Goal: Task Accomplishment & Management: Use online tool/utility

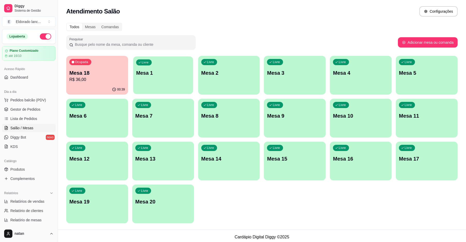
click at [171, 88] on button "Livre Mesa 1" at bounding box center [163, 75] width 60 height 38
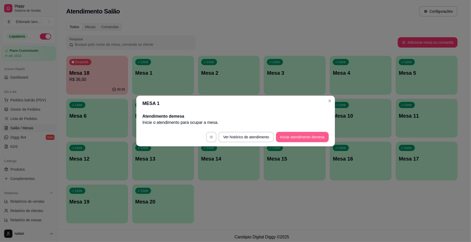
click at [281, 136] on button "Iniciar atendimento de mesa" at bounding box center [302, 137] width 53 height 10
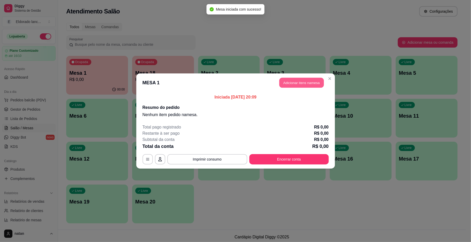
click at [290, 82] on button "Adicionar itens na mesa" at bounding box center [301, 83] width 45 height 10
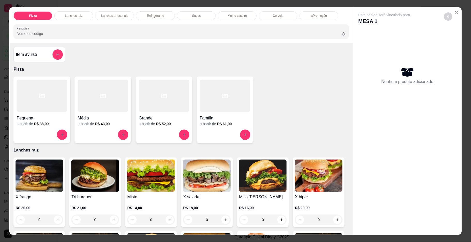
click at [345, 66] on div "Item avulso Pizza Pequena a partir de R$ 38,00 Média a partir de R$ 43,00 Grand…" at bounding box center [181, 139] width 344 height 192
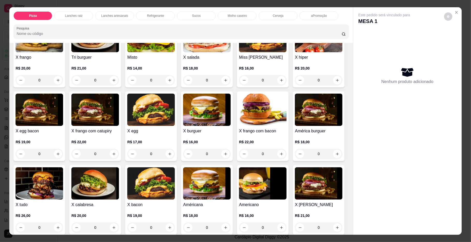
scroll to position [142, 0]
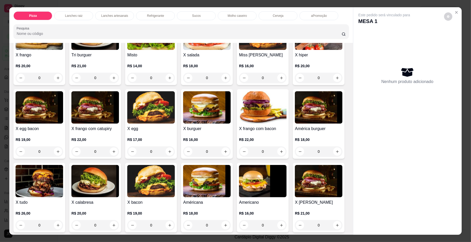
click at [295, 83] on div "0" at bounding box center [319, 78] width 48 height 10
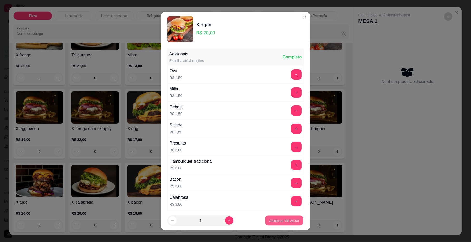
click at [272, 219] on p "Adicionar R$ 20,00" at bounding box center [284, 220] width 30 height 5
type input "1"
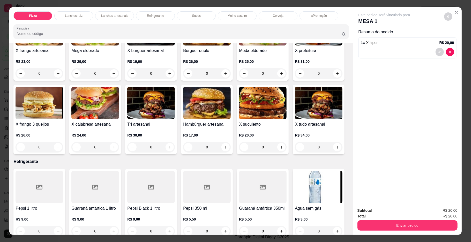
scroll to position [682, 0]
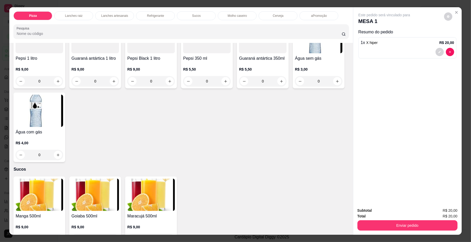
drag, startPoint x: 351, startPoint y: 152, endPoint x: 347, endPoint y: 152, distance: 3.6
click at [347, 152] on div "Pizza Lanches raiz Lanches artesanais Refrigerante Sucos Molho caseiro Cerveja …" at bounding box center [235, 121] width 452 height 228
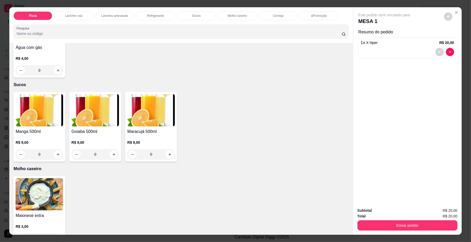
scroll to position [746, 0]
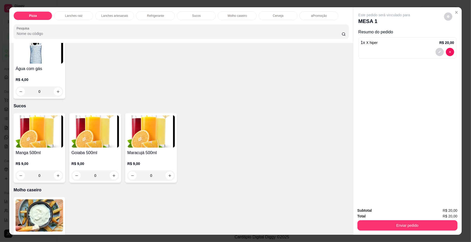
click at [324, 99] on div "Pepsi 1 litro R$ 9,00 0 Guaraná antártica 1 litro R$ 9,00 0 Pepsi Black 1 litro…" at bounding box center [180, 26] width 335 height 143
click at [280, 20] on icon "increase-product-quantity" at bounding box center [282, 18] width 4 height 4
type input "1"
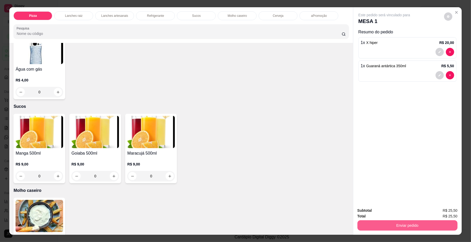
click at [380, 227] on button "Enviar pedido" at bounding box center [408, 225] width 100 height 10
click at [380, 213] on button "Não registrar e enviar pedido" at bounding box center [390, 213] width 52 height 10
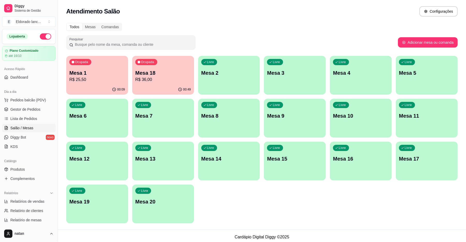
click at [270, 78] on div "Livre Mesa 3" at bounding box center [295, 72] width 62 height 33
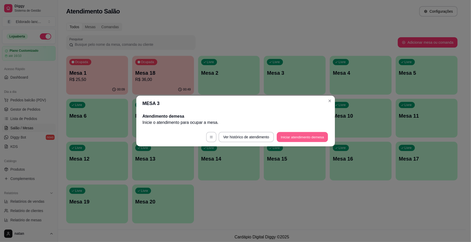
click at [288, 139] on button "Iniciar atendimento de mesa" at bounding box center [302, 137] width 51 height 10
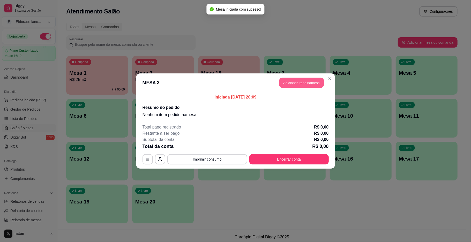
click at [289, 87] on button "Adicionar itens na mesa" at bounding box center [301, 83] width 45 height 10
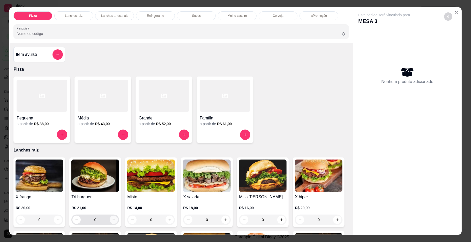
click at [115, 220] on button "increase-product-quantity" at bounding box center [114, 220] width 8 height 8
type input "1"
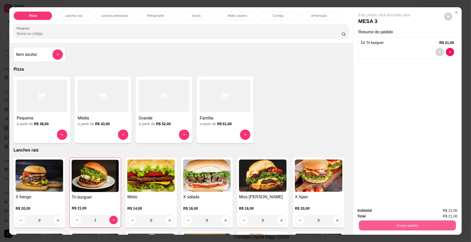
click at [383, 227] on button "Enviar pedido" at bounding box center [407, 226] width 97 height 10
click at [383, 215] on button "Não registrar e enviar pedido" at bounding box center [390, 213] width 54 height 10
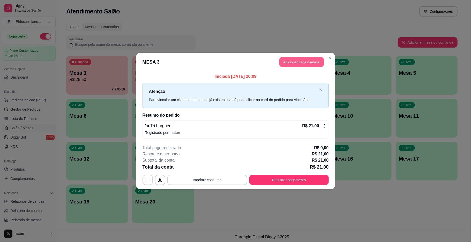
click at [306, 62] on button "Adicionar itens na mesa" at bounding box center [301, 62] width 45 height 10
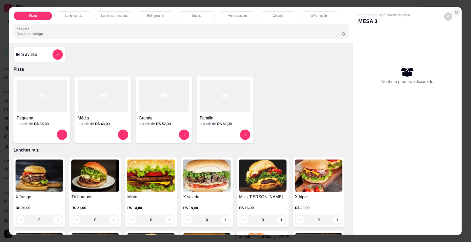
click at [456, 11] on icon "Close" at bounding box center [457, 12] width 2 height 2
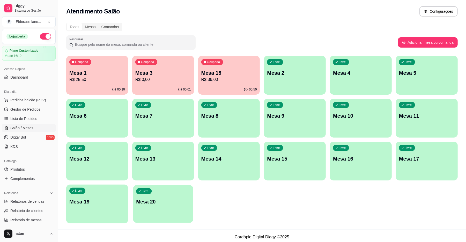
click at [161, 196] on div "Livre Mesa 20" at bounding box center [163, 201] width 60 height 32
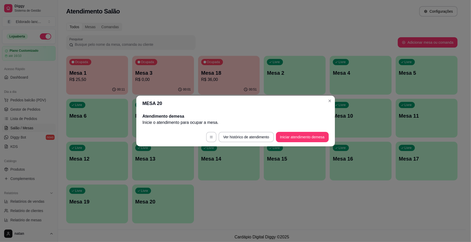
click at [306, 131] on footer "Ver histórico de atendimento Iniciar atendimento de mesa" at bounding box center [235, 137] width 199 height 19
click at [314, 139] on button "Iniciar atendimento de mesa" at bounding box center [302, 137] width 51 height 10
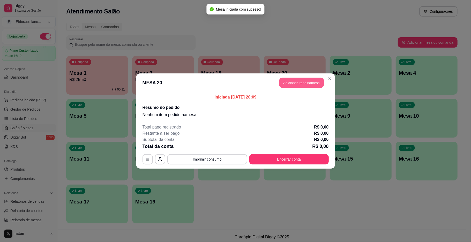
click at [318, 85] on button "Adicionar itens na mesa" at bounding box center [301, 83] width 45 height 10
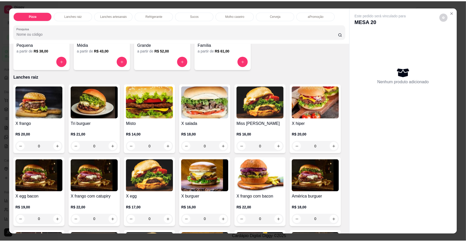
scroll to position [95, 0]
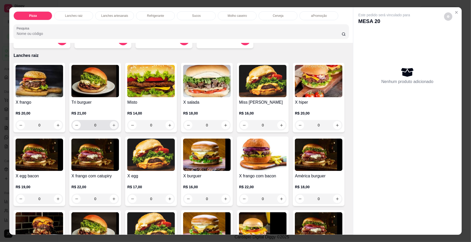
click at [112, 125] on icon "increase-product-quantity" at bounding box center [114, 125] width 4 height 4
type input "1"
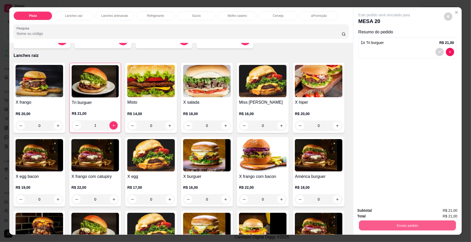
click at [395, 228] on button "Enviar pedido" at bounding box center [407, 226] width 97 height 10
click at [401, 213] on button "Não registrar e enviar pedido" at bounding box center [390, 213] width 52 height 10
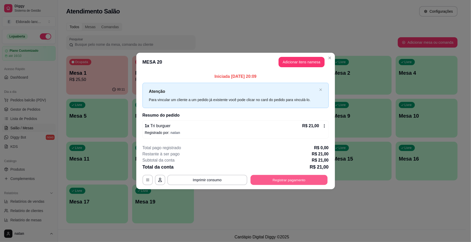
click at [269, 180] on button "Registrar pagamento" at bounding box center [288, 180] width 77 height 10
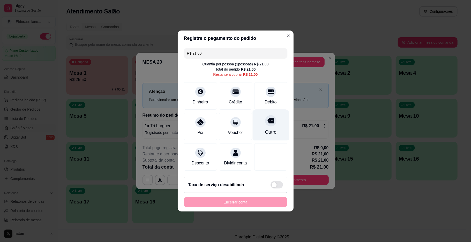
click at [261, 114] on div "Outro" at bounding box center [271, 125] width 36 height 30
type input "R$ 0,00"
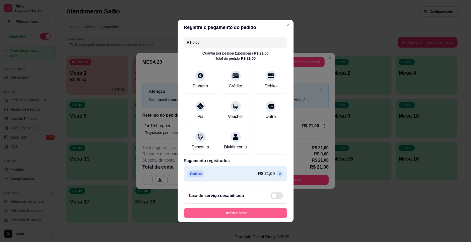
click at [232, 218] on button "Encerrar conta" at bounding box center [235, 213] width 103 height 10
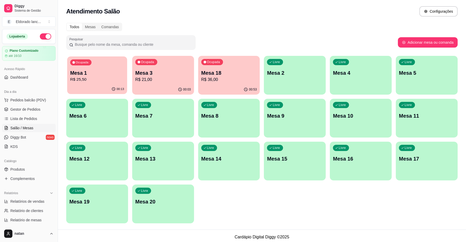
click at [112, 83] on div "Ocupada Mesa 1 R$ 25,50" at bounding box center [97, 70] width 60 height 28
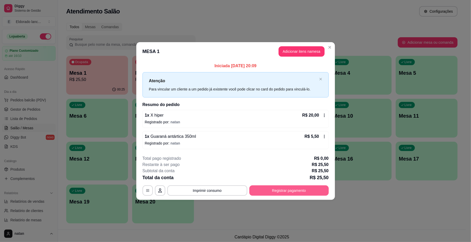
click at [295, 189] on button "Registrar pagamento" at bounding box center [288, 191] width 79 height 10
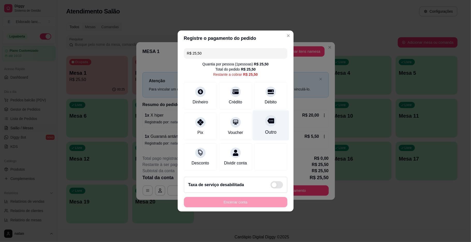
click at [271, 129] on div "Outro" at bounding box center [270, 132] width 11 height 7
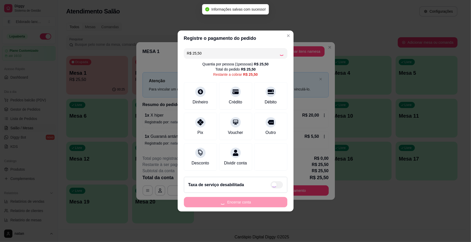
type input "R$ 0,00"
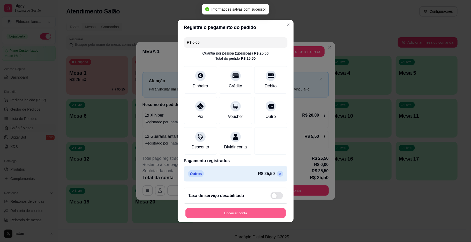
click at [243, 216] on button "Encerrar conta" at bounding box center [236, 213] width 100 height 10
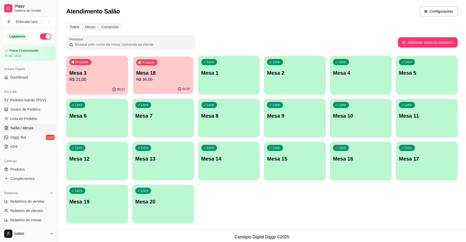
click at [159, 79] on p "R$ 36,00" at bounding box center [163, 80] width 54 height 6
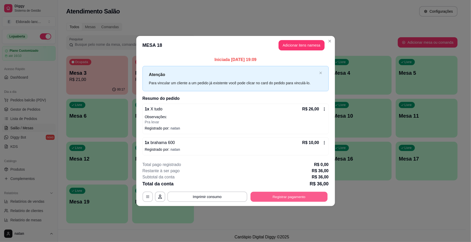
click at [263, 195] on button "Registrar pagamento" at bounding box center [288, 197] width 77 height 10
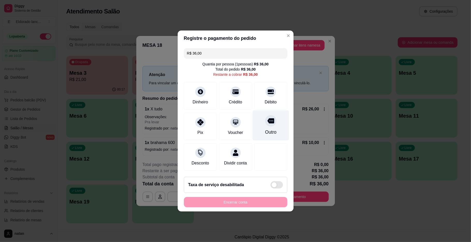
click at [265, 129] on div "Outro" at bounding box center [270, 132] width 11 height 7
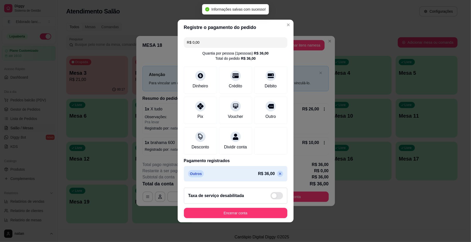
type input "R$ 0,00"
click at [325, 206] on div "Registre o pagamento do pedido R$ 0,00 Quantia por pessoa ( 1 pessoas) R$ 36,00…" at bounding box center [235, 121] width 471 height 242
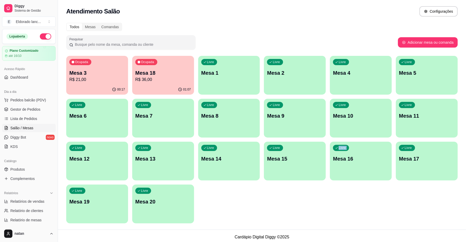
click at [325, 206] on div "Ocupada Mesa 3 R$ 21,00 00:17 Ocupada Mesa 18 R$ 36,00 01:07 Livre Mesa 1 Livre…" at bounding box center [261, 140] width 391 height 168
click at [108, 75] on p "Mesa 3" at bounding box center [97, 73] width 54 height 7
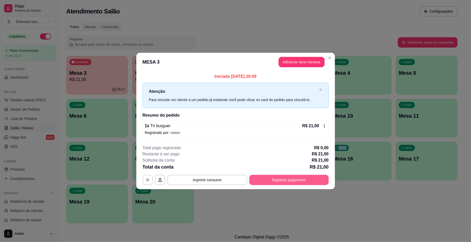
click at [278, 179] on button "Registrar pagamento" at bounding box center [288, 180] width 79 height 10
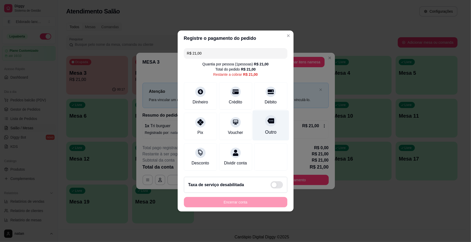
click at [263, 137] on div "Outro" at bounding box center [271, 125] width 36 height 30
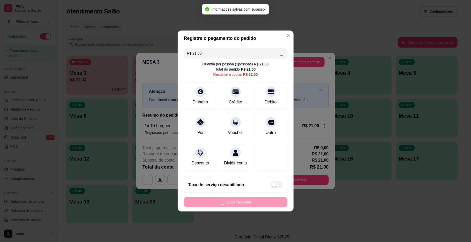
type input "R$ 0,00"
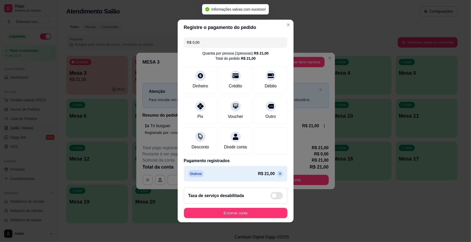
click at [349, 212] on div "Registre o pagamento do pedido R$ 0,00 Quantia por pessoa ( 1 pessoas) R$ 21,00…" at bounding box center [235, 121] width 471 height 242
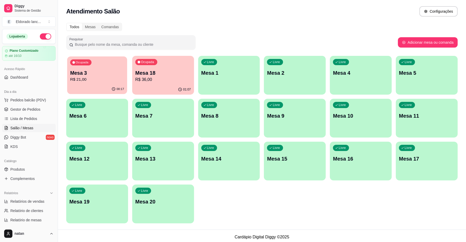
click at [99, 63] on div "Ocupada Mesa 3 R$ 21,00" at bounding box center [97, 70] width 60 height 28
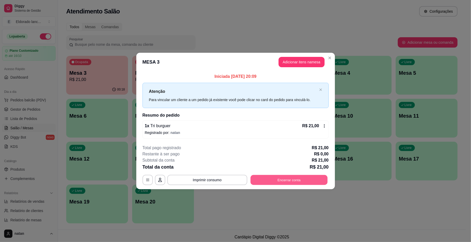
click at [271, 182] on button "Encerrar conta" at bounding box center [288, 180] width 77 height 10
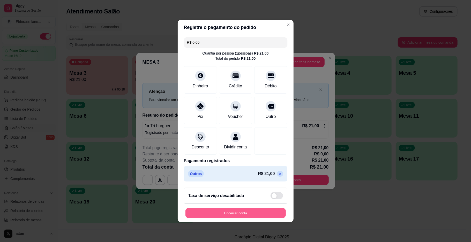
click at [252, 218] on button "Encerrar conta" at bounding box center [236, 213] width 100 height 10
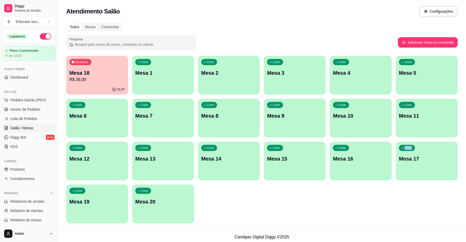
click at [354, 209] on div "Ocupada Mesa 18 R$ 36,00 01:07 Livre Mesa 1 Livre Mesa 2 Livre Mesa 3 Livre Mes…" at bounding box center [261, 140] width 391 height 168
click at [121, 67] on div "Ocupada Mesa 18 R$ 36,00" at bounding box center [97, 70] width 62 height 29
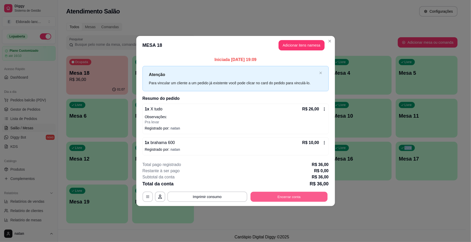
click at [271, 201] on button "Encerrar conta" at bounding box center [288, 197] width 77 height 10
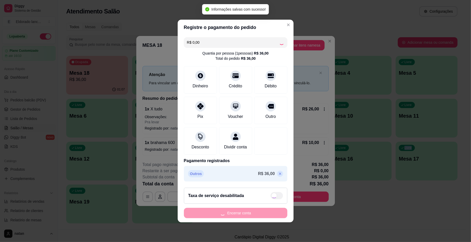
checkbox input "true"
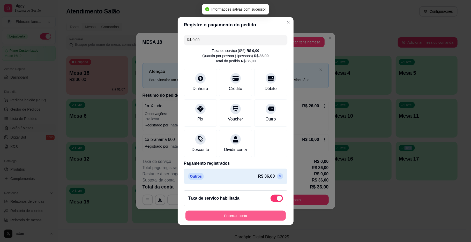
click at [265, 218] on button "Encerrar conta" at bounding box center [236, 216] width 100 height 10
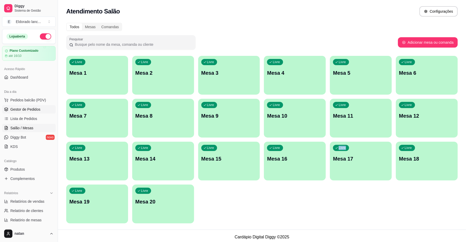
click at [17, 108] on span "Gestor de Pedidos" at bounding box center [25, 109] width 30 height 5
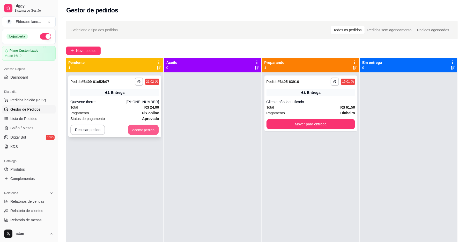
click at [130, 129] on button "Aceitar pedido" at bounding box center [143, 130] width 31 height 10
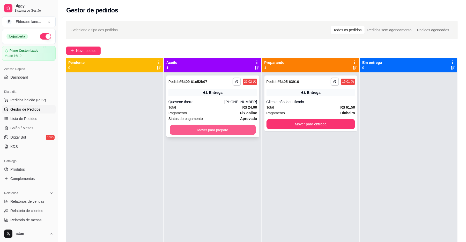
click at [184, 126] on button "Mover para preparo" at bounding box center [213, 130] width 86 height 10
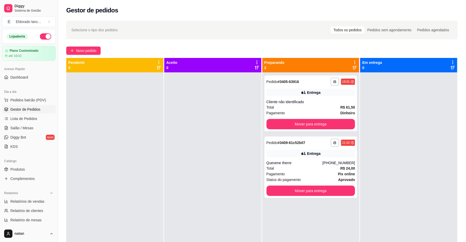
click at [180, 127] on div at bounding box center [212, 193] width 97 height 242
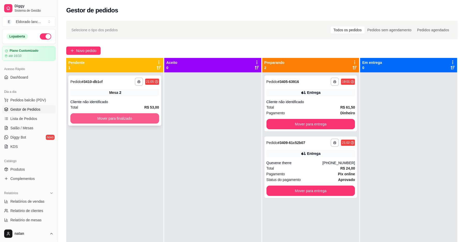
click at [154, 120] on button "Mover para finalizado" at bounding box center [114, 118] width 89 height 10
